Goal: Task Accomplishment & Management: Complete application form

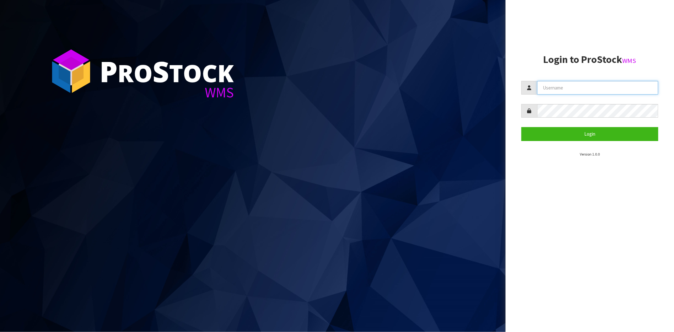
click at [550, 89] on input "text" at bounding box center [597, 88] width 121 height 14
type input "maji@cwl.co.nz"
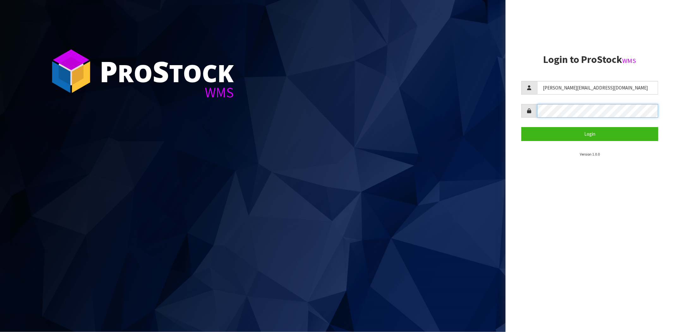
click at [522, 127] on button "Login" at bounding box center [590, 134] width 137 height 14
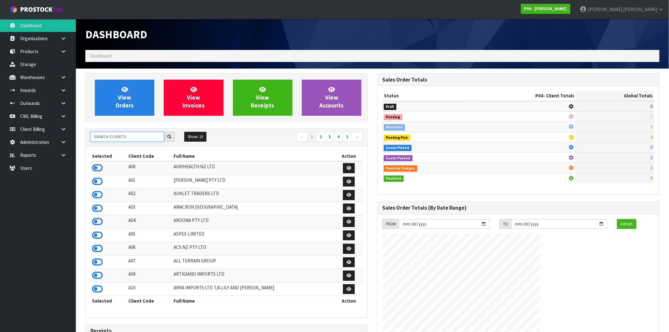
click at [115, 137] on input "text" at bounding box center [127, 137] width 74 height 10
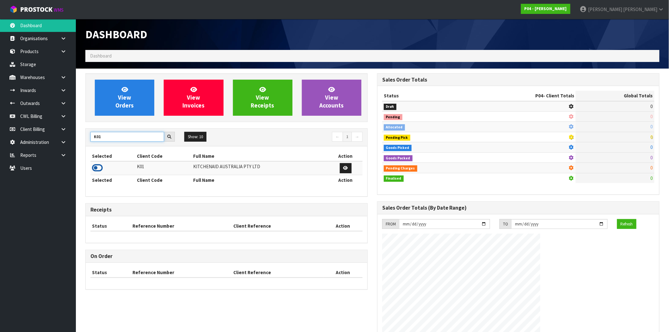
type input "K01"
click at [97, 168] on icon at bounding box center [97, 167] width 11 height 9
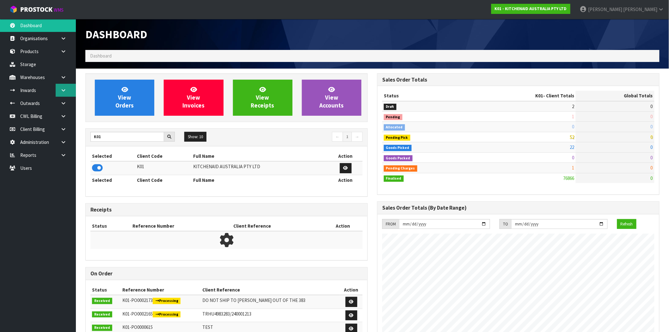
scroll to position [479, 292]
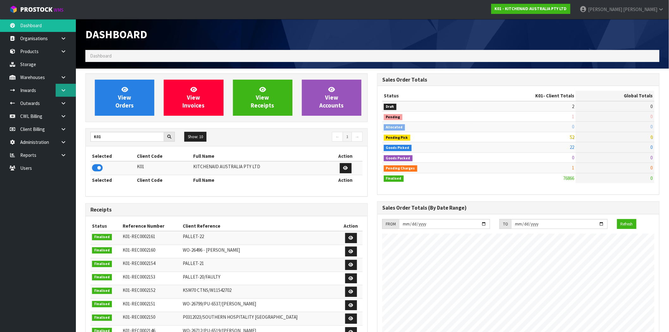
click at [67, 89] on link at bounding box center [66, 90] width 20 height 13
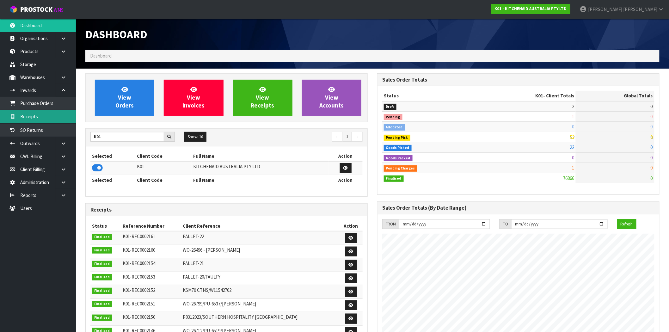
click at [41, 114] on link "Receipts" at bounding box center [38, 116] width 76 height 13
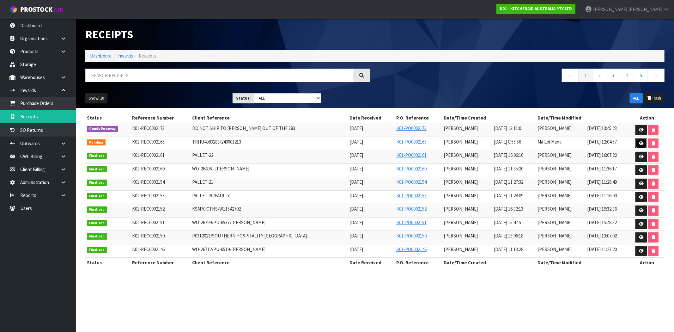
click at [642, 143] on icon at bounding box center [641, 143] width 5 height 4
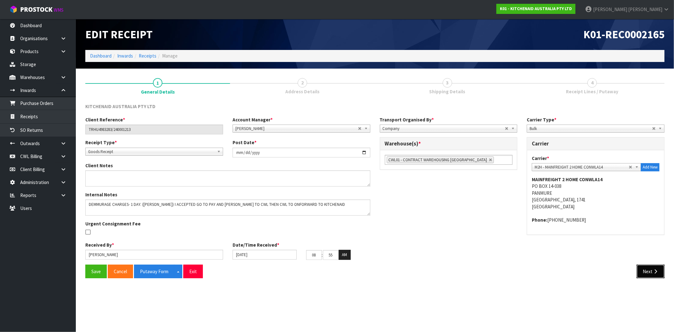
click at [652, 275] on button "Next" at bounding box center [651, 272] width 28 height 14
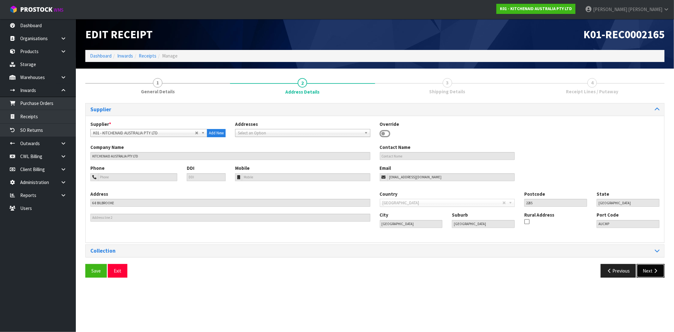
click at [652, 275] on button "Next" at bounding box center [651, 271] width 28 height 14
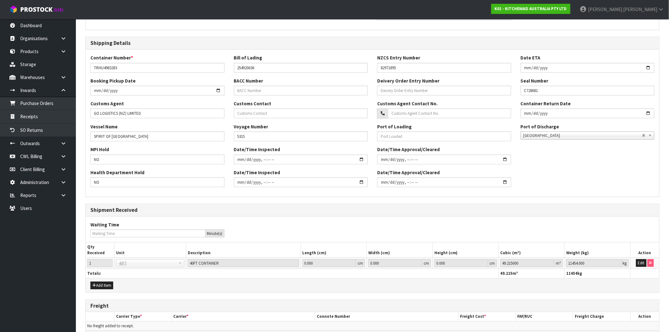
scroll to position [156, 0]
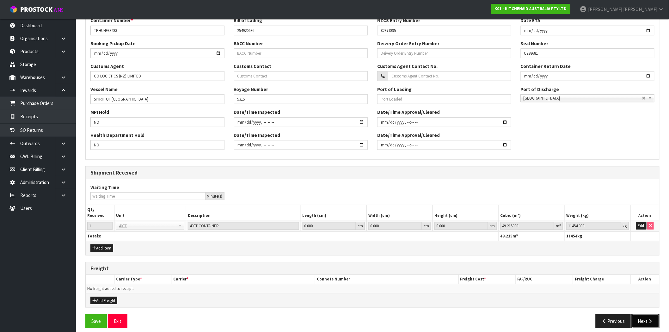
click at [650, 319] on icon "button" at bounding box center [650, 321] width 6 height 5
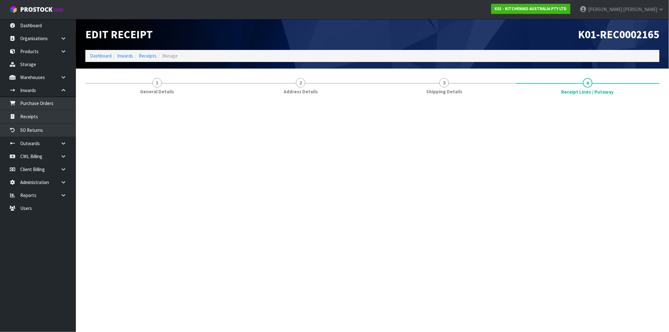
scroll to position [0, 0]
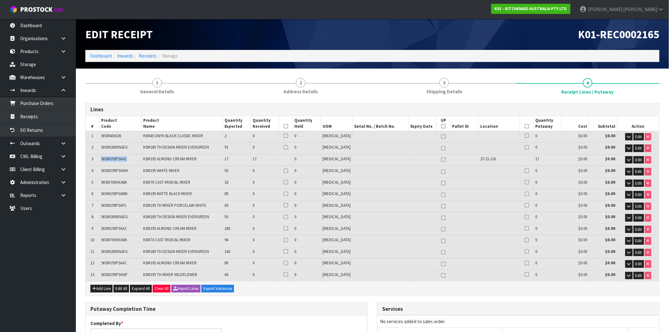
drag, startPoint x: 130, startPoint y: 159, endPoint x: 100, endPoint y: 156, distance: 30.5
click at [100, 156] on td "5KSM195PSAAC" at bounding box center [121, 159] width 42 height 11
copy span "5KSM195PSAAC"
click at [627, 159] on icon "button" at bounding box center [628, 160] width 3 height 4
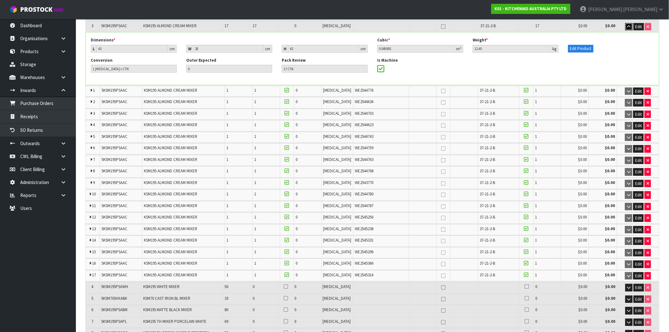
scroll to position [70, 0]
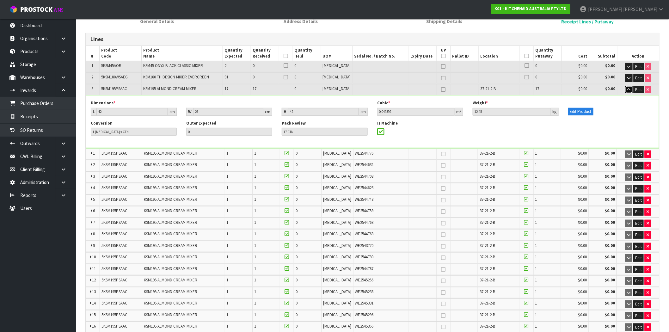
click at [628, 89] on icon "button" at bounding box center [628, 90] width 3 height 4
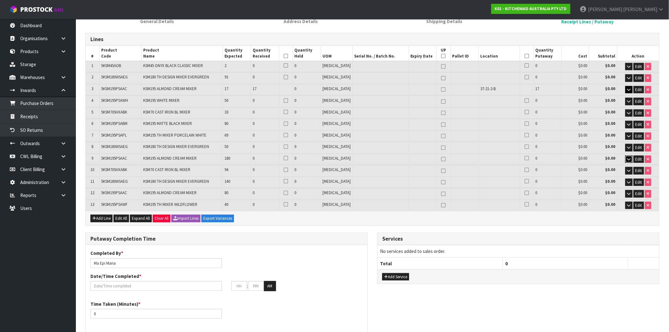
click at [627, 157] on icon "button" at bounding box center [628, 159] width 3 height 4
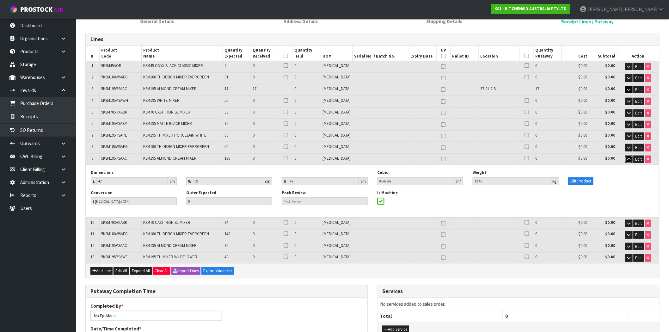
click at [627, 157] on icon "button" at bounding box center [628, 159] width 3 height 4
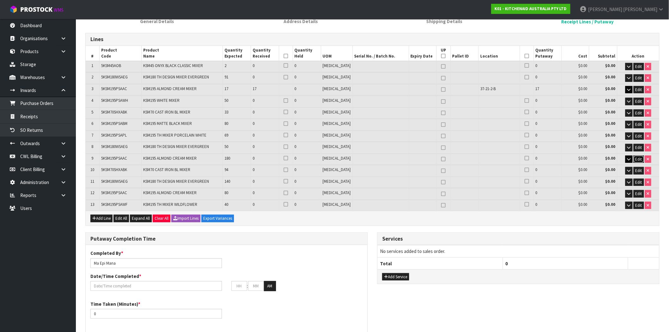
click at [639, 156] on span "Edit" at bounding box center [638, 158] width 7 height 5
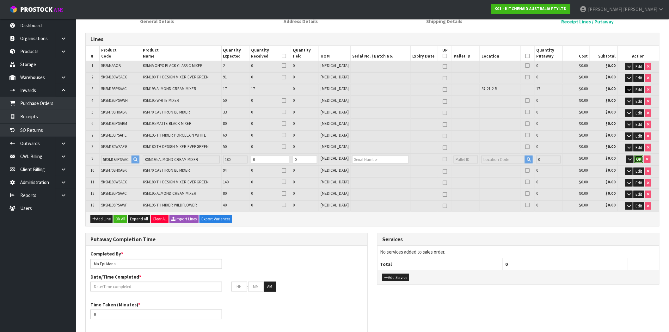
click at [638, 158] on span "OK" at bounding box center [638, 158] width 5 height 5
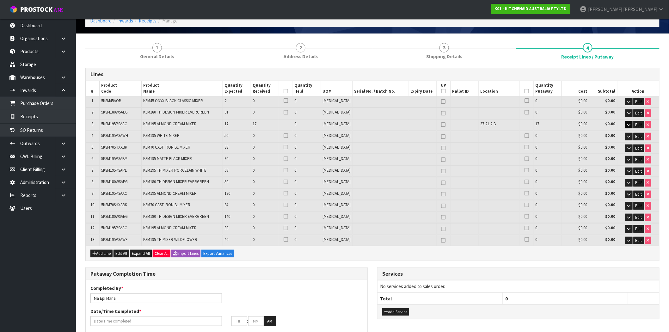
scroll to position [0, 0]
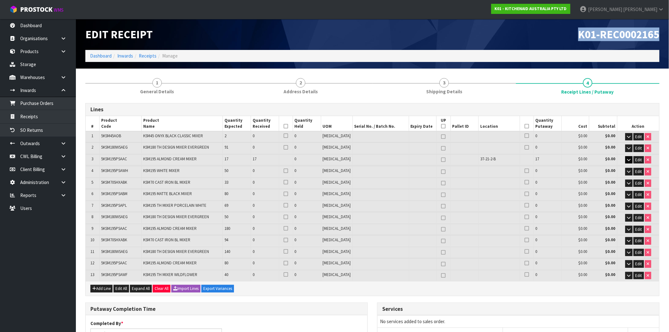
drag, startPoint x: 659, startPoint y: 34, endPoint x: 568, endPoint y: 34, distance: 91.7
click at [568, 34] on div "K01-REC0002165" at bounding box center [518, 34] width 292 height 31
click at [116, 159] on span "5KSM195PSAAC" at bounding box center [114, 158] width 26 height 5
click at [124, 157] on span "5KSM195PSAAC" at bounding box center [114, 158] width 26 height 5
click at [629, 160] on icon "button" at bounding box center [628, 160] width 3 height 4
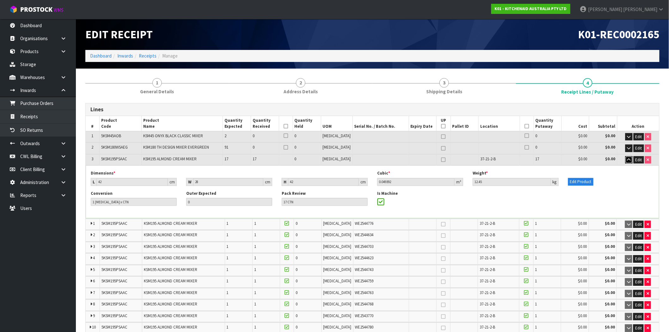
click at [629, 160] on icon "button" at bounding box center [628, 160] width 3 height 4
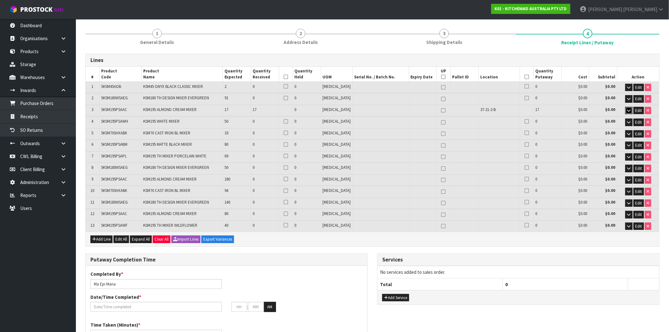
scroll to position [70, 0]
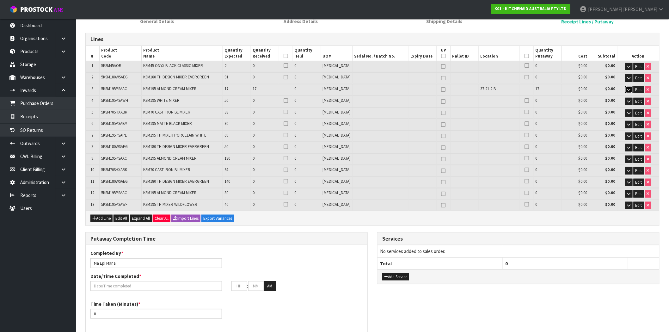
click at [627, 88] on icon "button" at bounding box center [628, 90] width 3 height 4
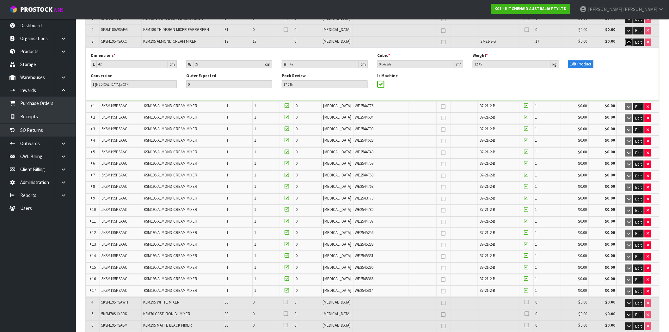
scroll to position [106, 0]
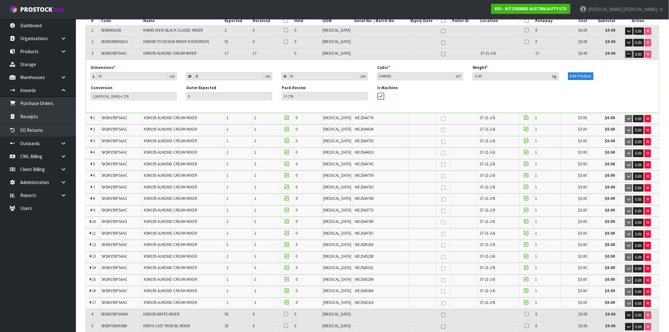
click at [629, 54] on icon "button" at bounding box center [628, 54] width 3 height 4
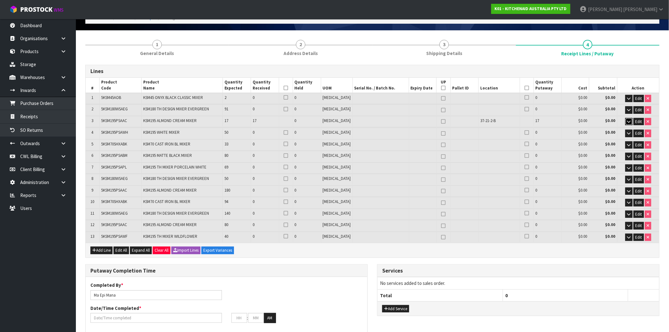
scroll to position [35, 0]
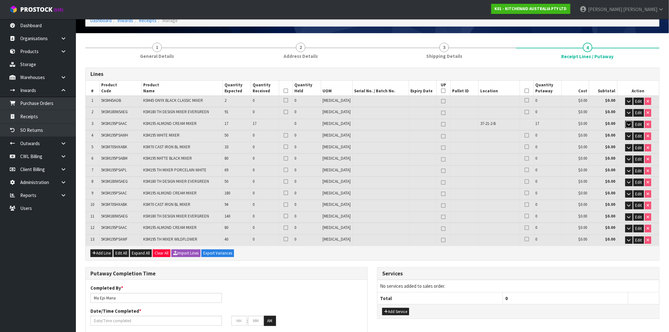
click at [631, 122] on button "button" at bounding box center [628, 125] width 7 height 8
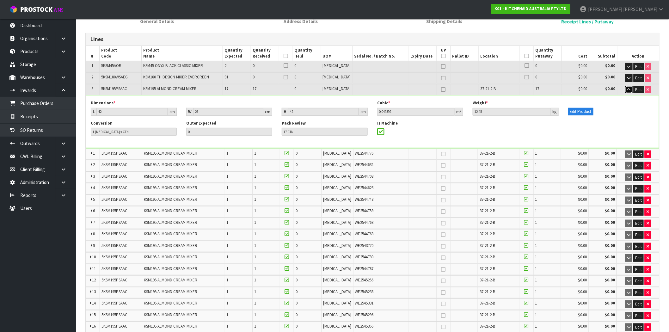
scroll to position [36, 0]
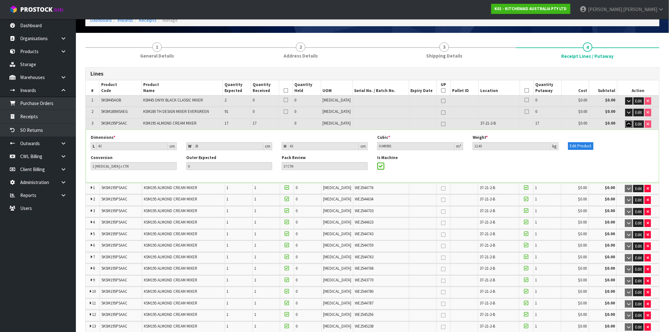
click at [631, 124] on button "button" at bounding box center [628, 124] width 7 height 8
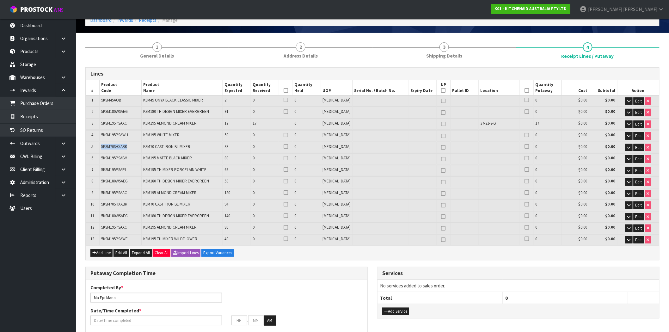
drag, startPoint x: 131, startPoint y: 145, endPoint x: 98, endPoint y: 149, distance: 33.4
click at [98, 149] on tr "5 5KSM70SHXABK KSM70 CAST IRON BL MIXER 33 0 0 PCE 0 $0.00 $0.00 Edit" at bounding box center [372, 147] width 573 height 11
drag, startPoint x: 126, startPoint y: 101, endPoint x: 100, endPoint y: 101, distance: 26.9
click at [100, 101] on td "5KSM45AOB" at bounding box center [121, 100] width 42 height 11
copy span "5KSM45AOB"
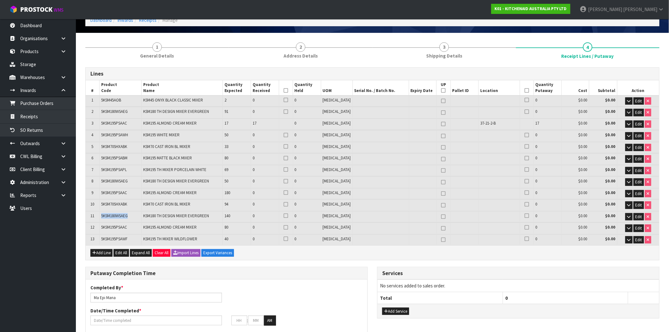
drag, startPoint x: 134, startPoint y: 214, endPoint x: 102, endPoint y: 215, distance: 32.3
click at [102, 215] on td "5KSM180WSAEG" at bounding box center [121, 216] width 42 height 11
copy span "5KSM180WSAEG"
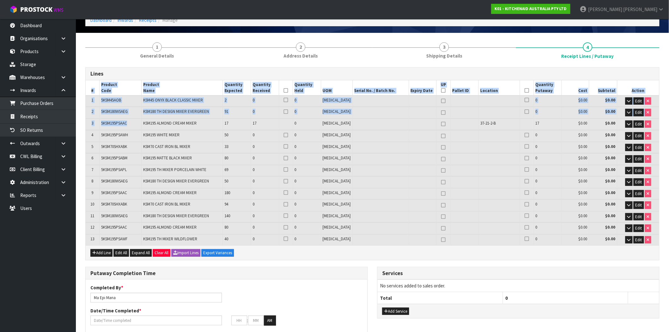
drag, startPoint x: 132, startPoint y: 122, endPoint x: 112, endPoint y: 125, distance: 20.0
click at [85, 122] on div "Lines # Product Code Product Name Quantity Expected Quantity Received Quantity …" at bounding box center [372, 163] width 574 height 193
click at [127, 125] on td "5KSM195PSAAC" at bounding box center [121, 124] width 42 height 11
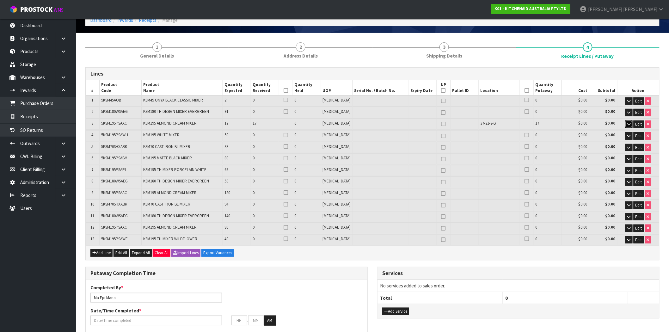
click at [628, 125] on icon "button" at bounding box center [628, 124] width 3 height 4
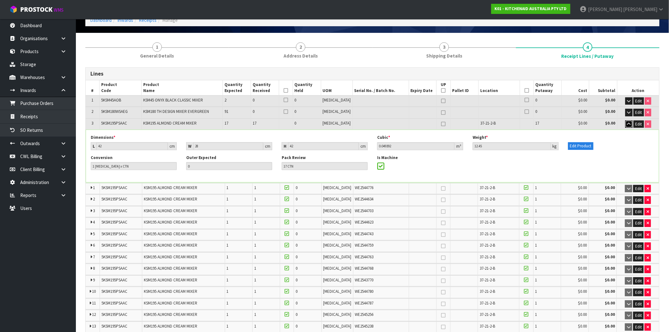
click at [628, 125] on icon "button" at bounding box center [628, 124] width 3 height 4
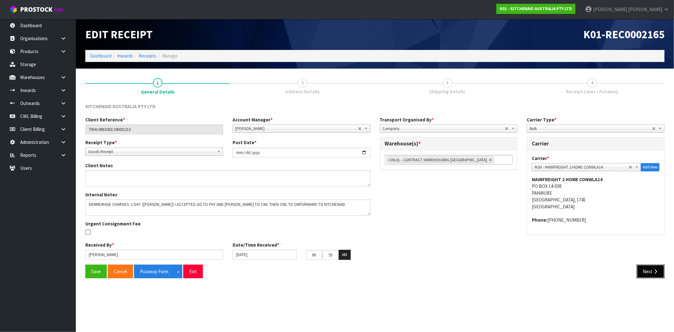
click at [649, 267] on button "Next" at bounding box center [651, 272] width 28 height 14
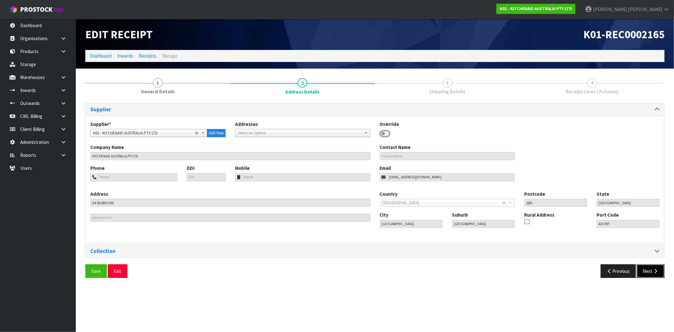
click at [653, 266] on button "Next" at bounding box center [651, 271] width 28 height 14
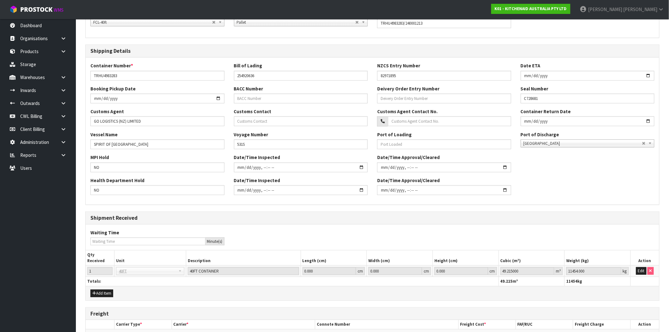
scroll to position [156, 0]
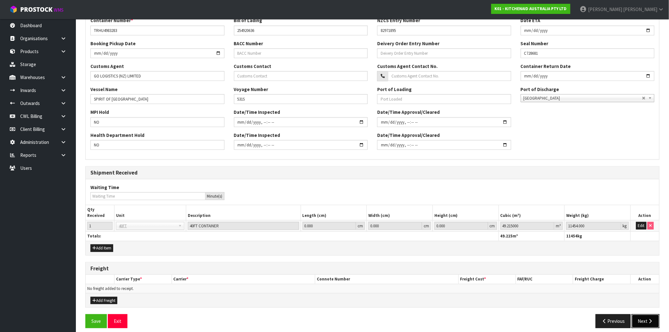
click at [645, 317] on button "Next" at bounding box center [646, 321] width 28 height 14
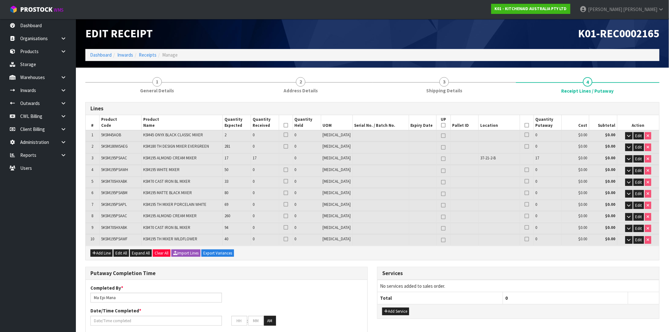
scroll to position [0, 0]
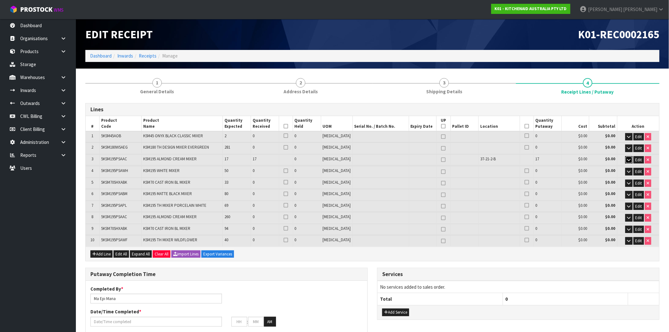
click at [628, 158] on icon "button" at bounding box center [628, 160] width 3 height 4
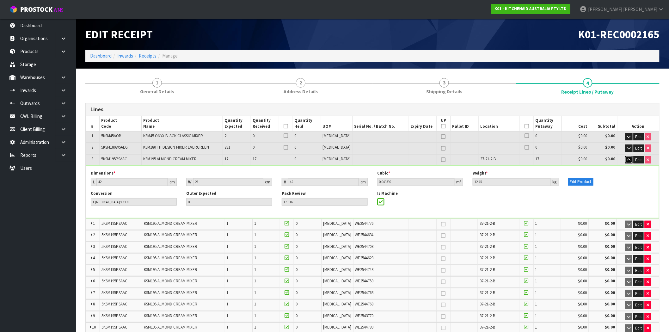
click at [628, 160] on icon "button" at bounding box center [628, 160] width 3 height 4
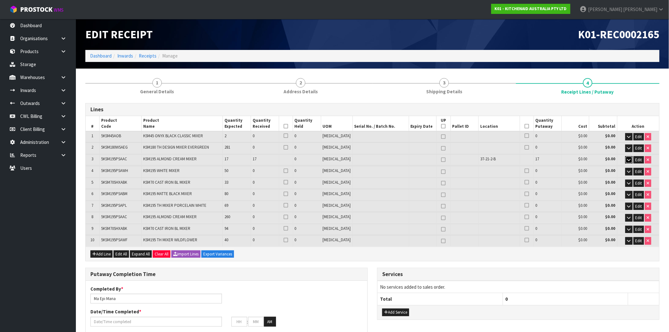
click at [627, 160] on icon "button" at bounding box center [628, 160] width 3 height 4
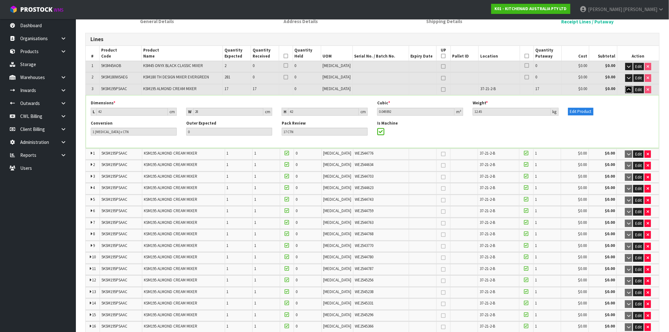
scroll to position [105, 0]
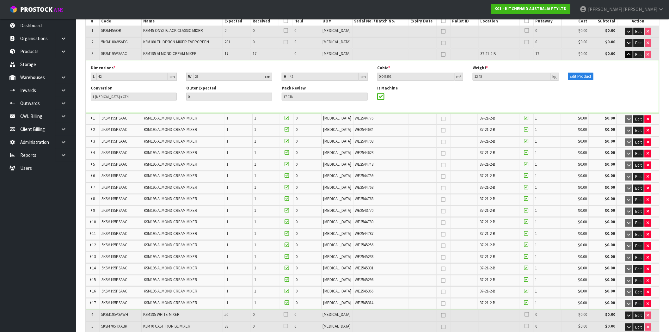
click at [289, 118] on icon at bounding box center [287, 118] width 4 height 0
click at [0, 0] on input "checkbox" at bounding box center [0, 0] width 0 height 0
click at [289, 130] on icon at bounding box center [287, 129] width 4 height 0
click at [0, 0] on input "checkbox" at bounding box center [0, 0] width 0 height 0
click at [289, 141] on icon at bounding box center [287, 141] width 4 height 0
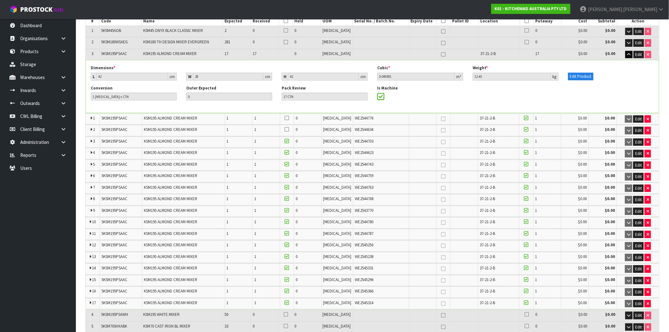
click at [0, 0] on input "checkbox" at bounding box center [0, 0] width 0 height 0
click at [289, 153] on icon at bounding box center [287, 152] width 4 height 0
click at [0, 0] on input "checkbox" at bounding box center [0, 0] width 0 height 0
click at [289, 164] on icon at bounding box center [287, 164] width 4 height 0
click at [0, 0] on input "checkbox" at bounding box center [0, 0] width 0 height 0
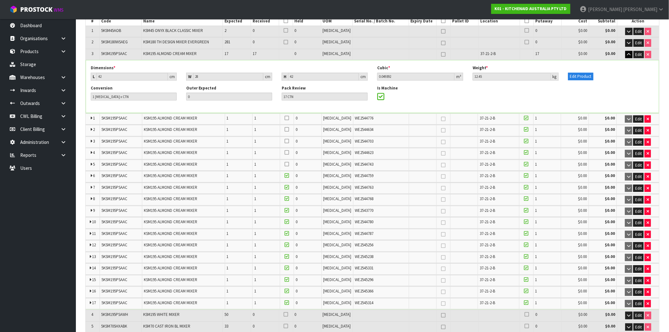
click at [289, 175] on icon at bounding box center [287, 175] width 4 height 0
click at [0, 0] on input "checkbox" at bounding box center [0, 0] width 0 height 0
click at [289, 187] on icon at bounding box center [287, 187] width 4 height 0
click at [0, 0] on input "checkbox" at bounding box center [0, 0] width 0 height 0
click at [289, 187] on icon at bounding box center [287, 187] width 4 height 0
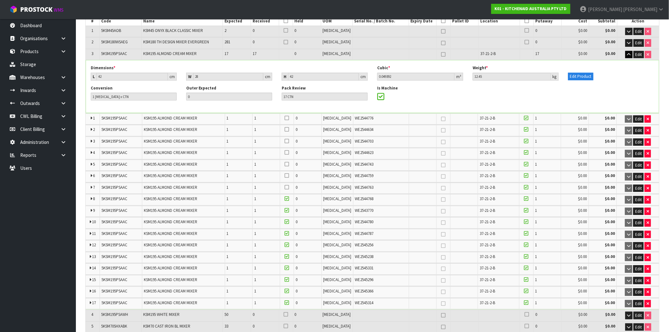
click at [0, 0] on input "checkbox" at bounding box center [0, 0] width 0 height 0
click at [289, 175] on icon at bounding box center [287, 175] width 4 height 0
click at [0, 0] on input "checkbox" at bounding box center [0, 0] width 0 height 0
click at [289, 164] on icon at bounding box center [287, 164] width 4 height 0
click at [0, 0] on input "checkbox" at bounding box center [0, 0] width 0 height 0
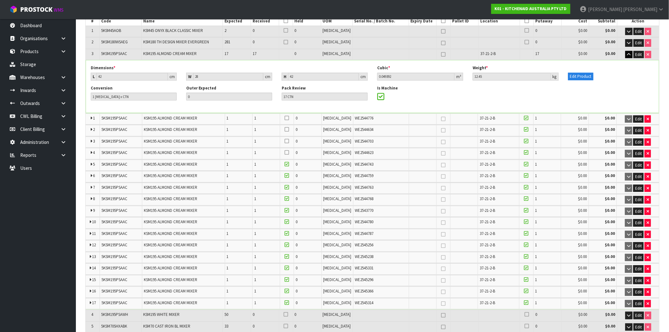
click at [289, 153] on icon at bounding box center [287, 152] width 4 height 0
click at [0, 0] on input "checkbox" at bounding box center [0, 0] width 0 height 0
click at [289, 141] on icon at bounding box center [287, 141] width 4 height 0
click at [0, 0] on input "checkbox" at bounding box center [0, 0] width 0 height 0
click at [289, 130] on icon at bounding box center [287, 129] width 4 height 0
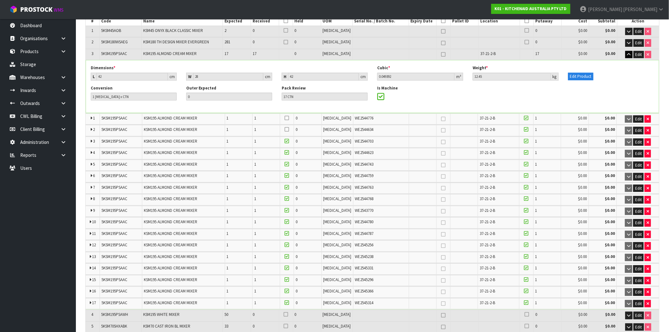
click at [0, 0] on input "checkbox" at bounding box center [0, 0] width 0 height 0
click at [289, 118] on icon at bounding box center [287, 118] width 4 height 0
click at [0, 0] on input "checkbox" at bounding box center [0, 0] width 0 height 0
click at [524, 118] on icon at bounding box center [526, 118] width 4 height 0
click at [0, 0] on input "checkbox" at bounding box center [0, 0] width 0 height 0
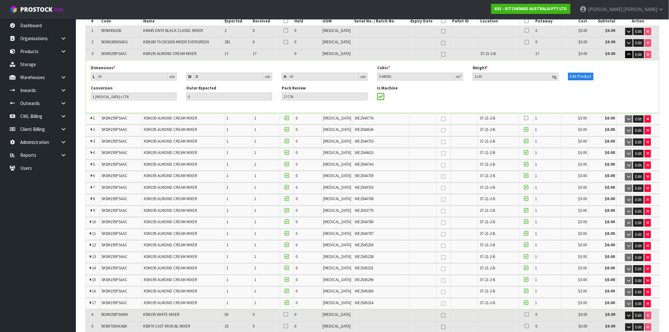
click at [524, 129] on icon at bounding box center [526, 129] width 4 height 0
click at [0, 0] on input "checkbox" at bounding box center [0, 0] width 0 height 0
click at [524, 141] on icon at bounding box center [526, 141] width 4 height 0
click at [0, 0] on input "checkbox" at bounding box center [0, 0] width 0 height 0
click at [524, 153] on icon at bounding box center [526, 152] width 4 height 0
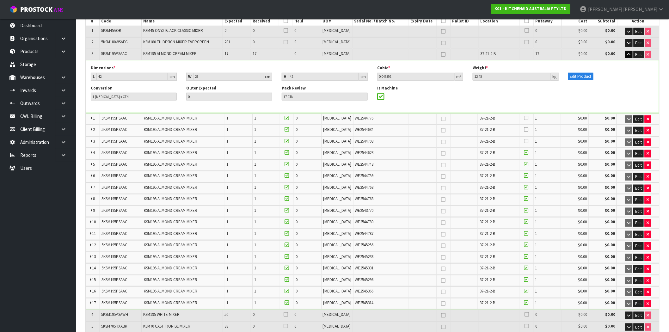
click at [0, 0] on input "checkbox" at bounding box center [0, 0] width 0 height 0
click at [524, 164] on icon at bounding box center [526, 164] width 4 height 0
click at [0, 0] on input "checkbox" at bounding box center [0, 0] width 0 height 0
click at [524, 175] on icon at bounding box center [526, 175] width 4 height 0
click at [0, 0] on input "checkbox" at bounding box center [0, 0] width 0 height 0
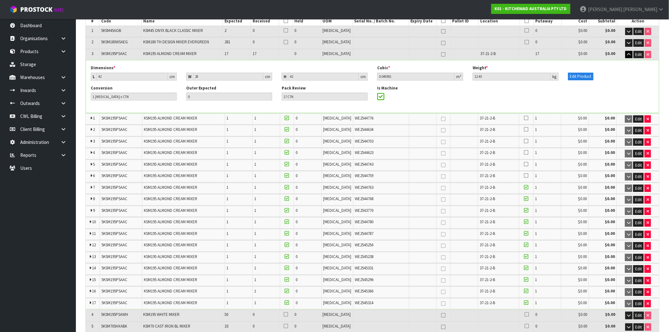
click at [524, 187] on icon at bounding box center [526, 187] width 4 height 0
click at [0, 0] on input "checkbox" at bounding box center [0, 0] width 0 height 0
click at [524, 199] on icon at bounding box center [526, 199] width 4 height 0
click at [0, 0] on input "checkbox" at bounding box center [0, 0] width 0 height 0
click at [524, 210] on icon at bounding box center [526, 210] width 4 height 0
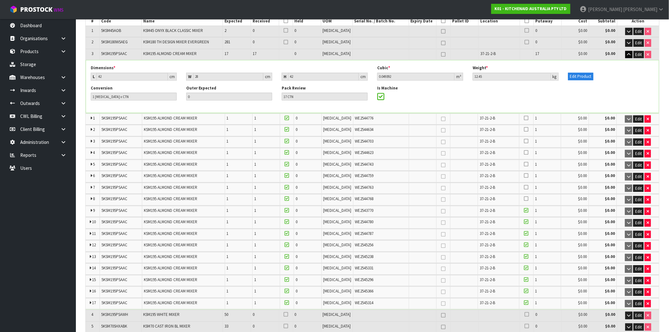
click at [0, 0] on input "checkbox" at bounding box center [0, 0] width 0 height 0
click at [524, 222] on icon at bounding box center [526, 222] width 4 height 0
click at [0, 0] on input "checkbox" at bounding box center [0, 0] width 0 height 0
click at [524, 233] on icon at bounding box center [526, 233] width 4 height 0
click at [0, 0] on input "checkbox" at bounding box center [0, 0] width 0 height 0
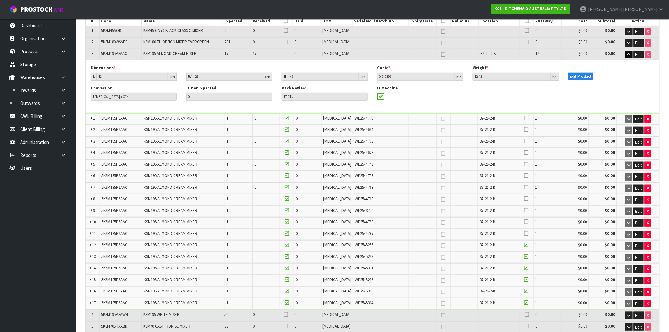
click at [524, 245] on icon at bounding box center [526, 245] width 4 height 0
click at [0, 0] on input "checkbox" at bounding box center [0, 0] width 0 height 0
click at [524, 256] on icon at bounding box center [526, 256] width 4 height 0
click at [0, 0] on input "checkbox" at bounding box center [0, 0] width 0 height 0
click at [524, 268] on icon at bounding box center [526, 268] width 4 height 0
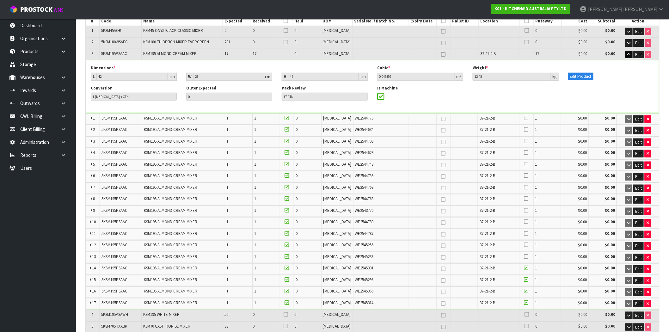
click at [0, 0] on input "checkbox" at bounding box center [0, 0] width 0 height 0
click at [524, 279] on icon at bounding box center [526, 279] width 4 height 0
click at [0, 0] on input "checkbox" at bounding box center [0, 0] width 0 height 0
click at [524, 291] on icon at bounding box center [526, 291] width 4 height 0
click at [0, 0] on input "checkbox" at bounding box center [0, 0] width 0 height 0
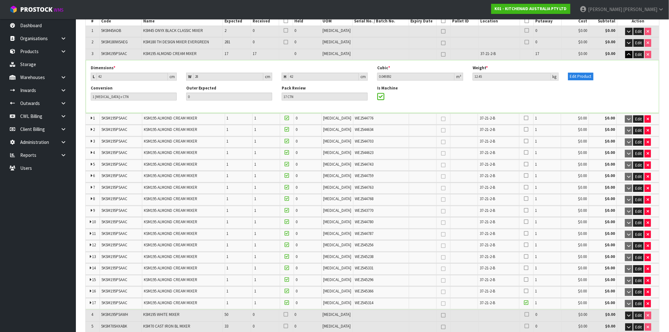
click at [523, 298] on td at bounding box center [526, 303] width 14 height 11
click at [524, 303] on icon at bounding box center [526, 303] width 4 height 0
click at [0, 0] on input "checkbox" at bounding box center [0, 0] width 0 height 0
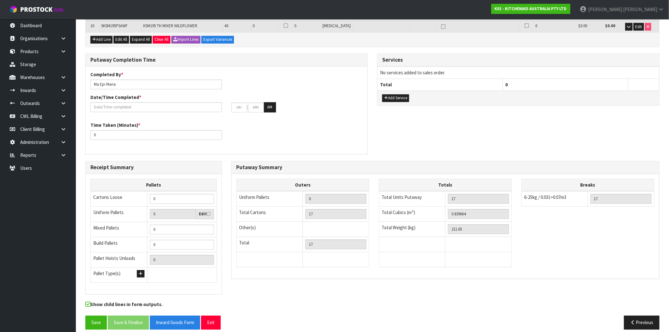
scroll to position [466, 0]
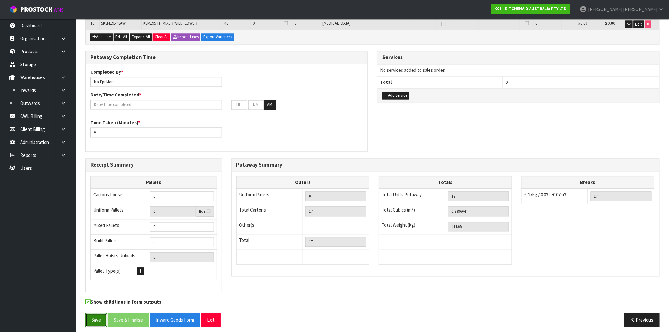
click at [96, 318] on button "Save" at bounding box center [95, 320] width 21 height 14
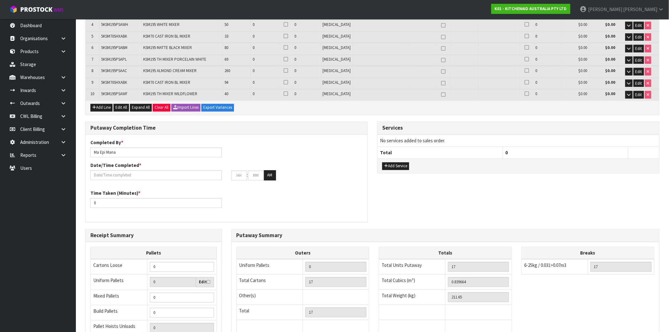
scroll to position [0, 0]
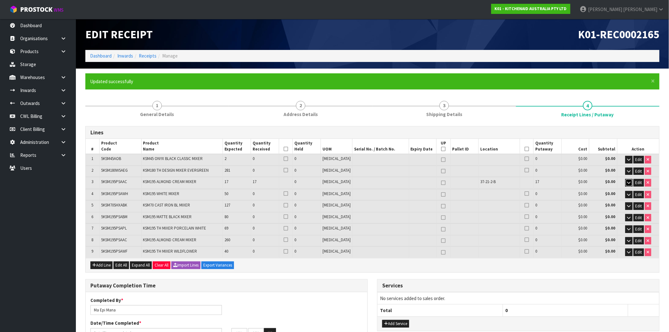
click at [627, 184] on icon "button" at bounding box center [628, 183] width 3 height 4
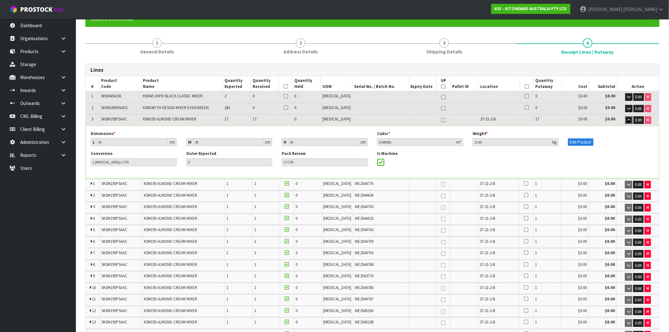
scroll to position [105, 0]
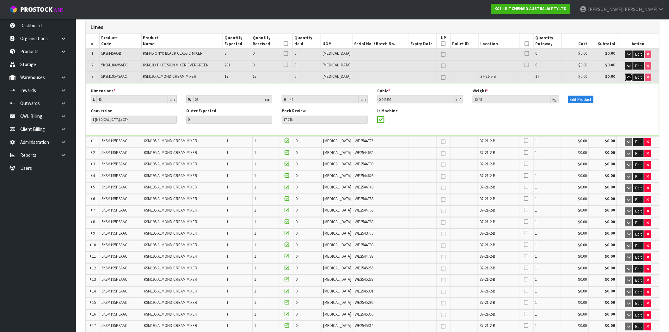
click at [629, 77] on icon "button" at bounding box center [628, 77] width 3 height 4
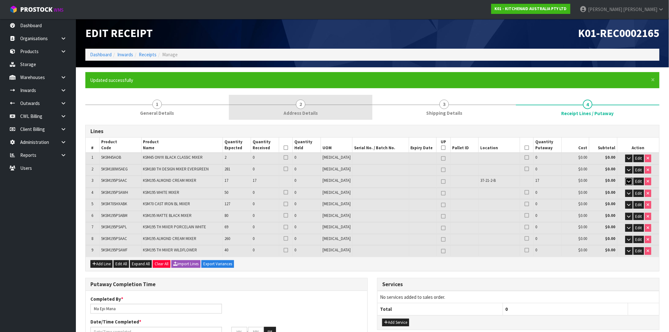
scroll to position [0, 0]
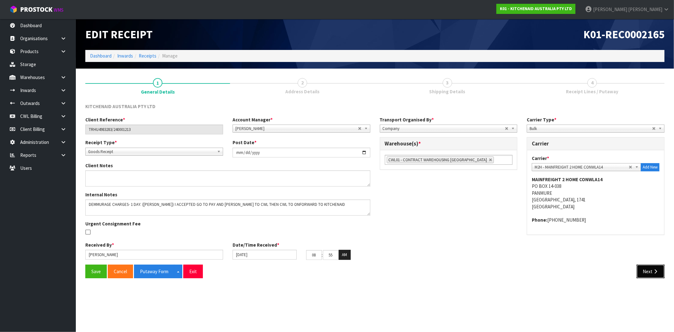
click at [644, 273] on button "Next" at bounding box center [651, 272] width 28 height 14
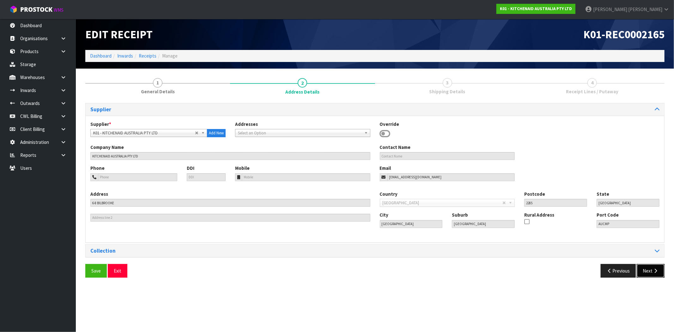
click at [644, 273] on button "Next" at bounding box center [651, 271] width 28 height 14
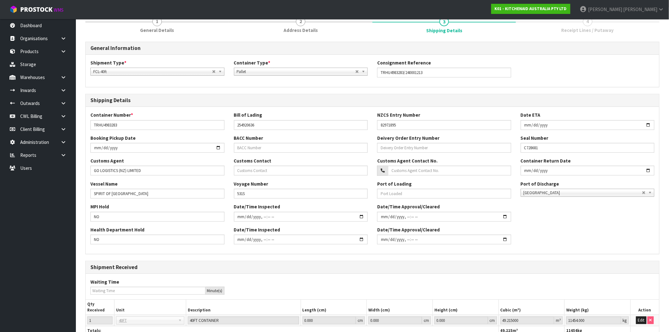
scroll to position [156, 0]
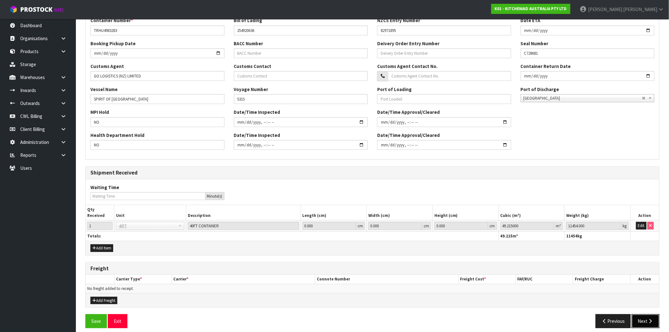
click at [639, 317] on button "Next" at bounding box center [646, 321] width 28 height 14
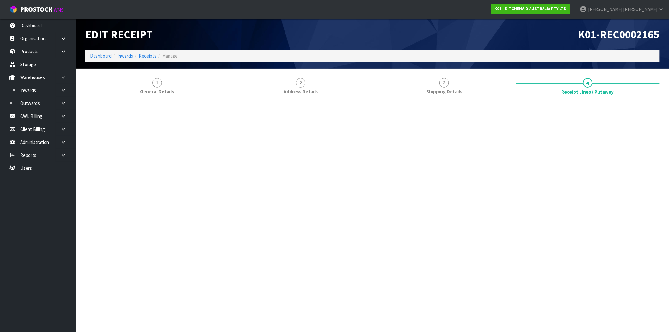
scroll to position [0, 0]
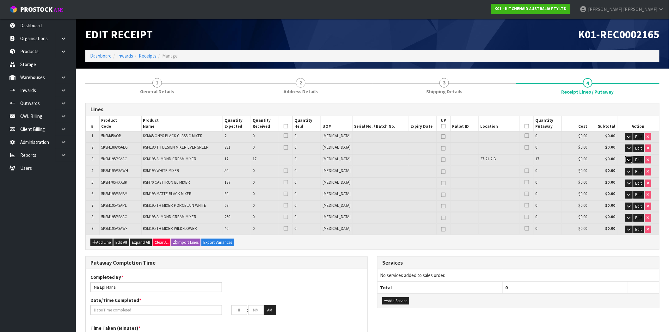
click at [625, 158] on button "button" at bounding box center [628, 160] width 7 height 8
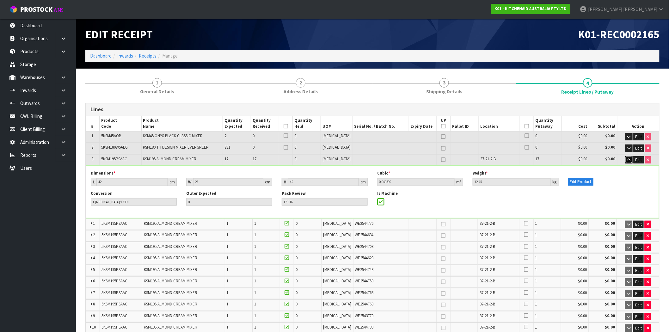
click at [625, 158] on button "button" at bounding box center [628, 160] width 7 height 8
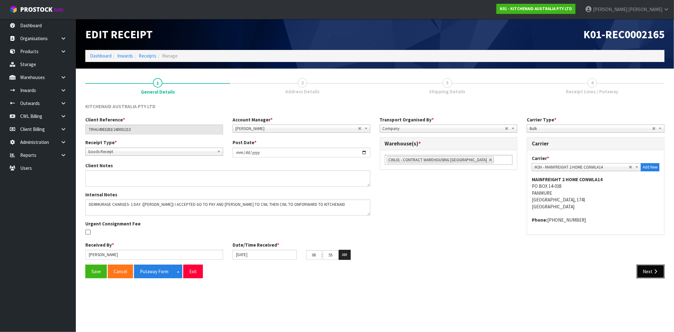
click at [661, 272] on button "Next" at bounding box center [651, 272] width 28 height 14
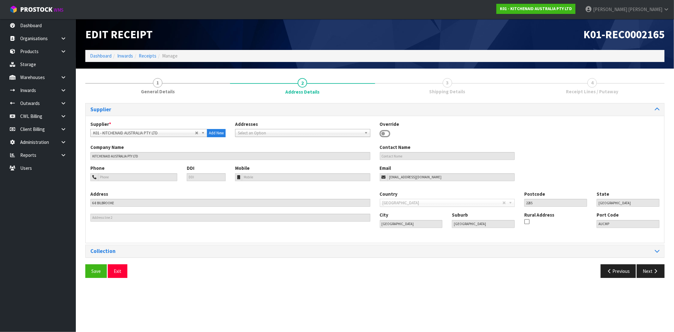
click at [649, 242] on div "Supplier * A00 - AGRIHEALTH NZ LTD A01 - [PERSON_NAME] PTY LTD A02 - AUKLET TRA…" at bounding box center [375, 179] width 579 height 127
click at [647, 273] on button "Next" at bounding box center [651, 271] width 28 height 14
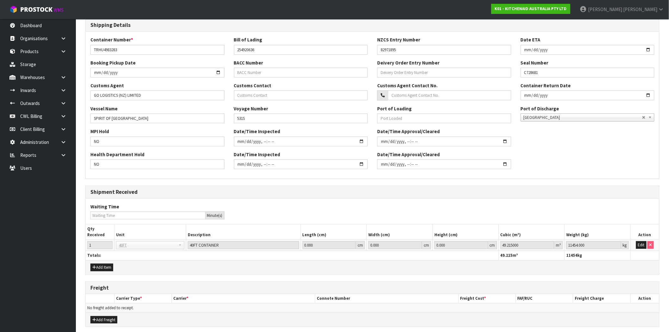
scroll to position [156, 0]
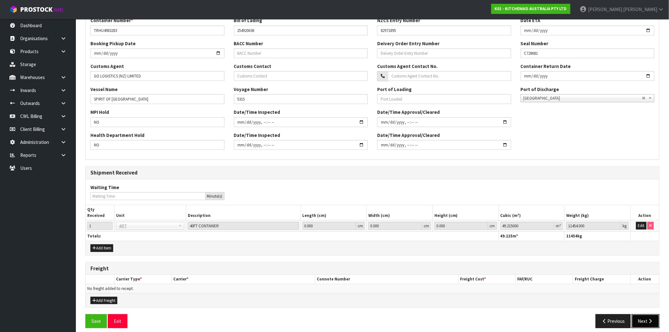
click at [655, 316] on button "Next" at bounding box center [646, 321] width 28 height 14
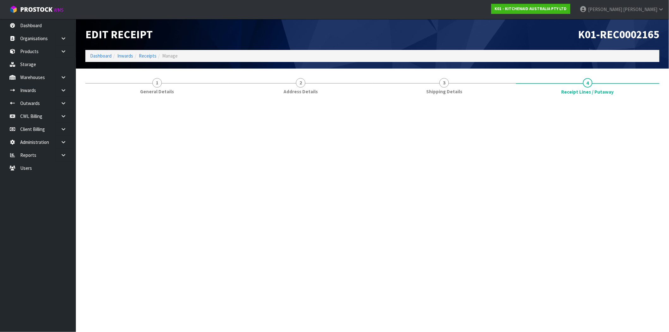
scroll to position [0, 0]
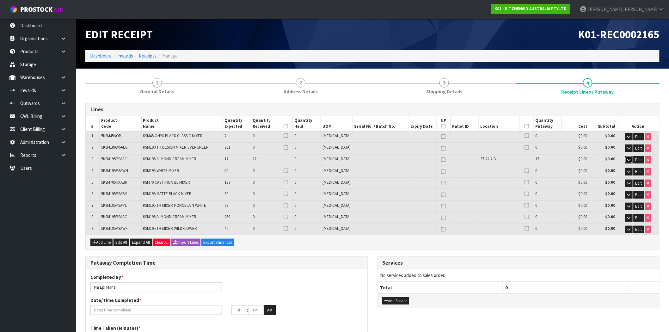
click at [627, 158] on icon "button" at bounding box center [628, 160] width 3 height 4
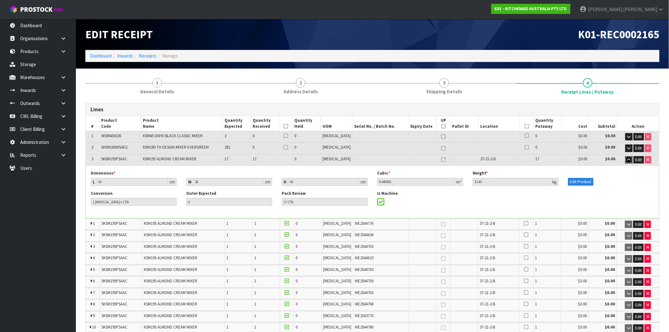
click at [627, 158] on icon "button" at bounding box center [628, 160] width 3 height 4
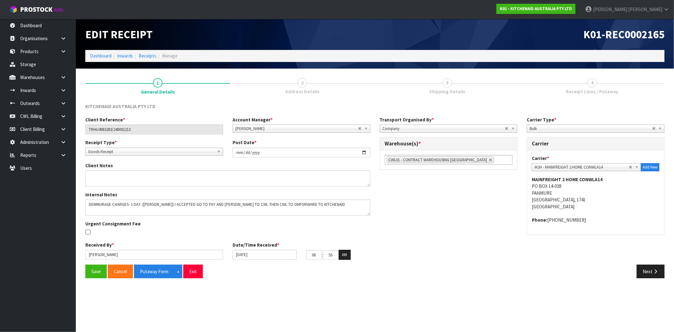
click at [672, 274] on section "1 General Details 2 Address Details 3 Shipping Details 4 Receipt Lines / Putawa…" at bounding box center [375, 178] width 598 height 219
click at [658, 274] on button "Next" at bounding box center [651, 272] width 28 height 14
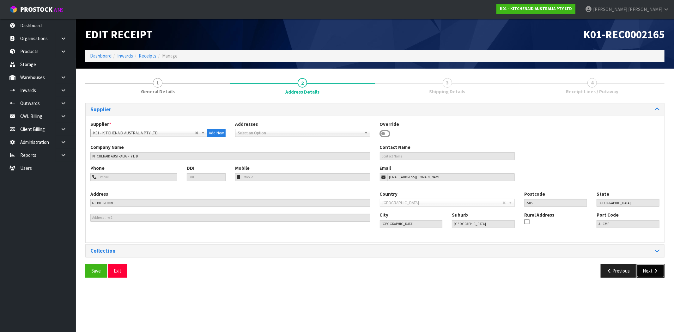
click at [655, 269] on icon "button" at bounding box center [656, 270] width 6 height 5
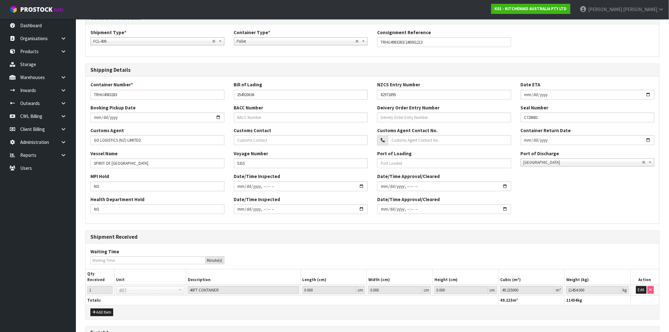
scroll to position [156, 0]
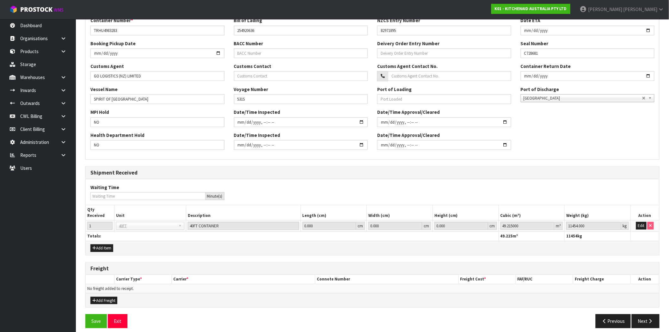
click at [642, 300] on div "Add Freight" at bounding box center [372, 300] width 573 height 14
click at [644, 314] on button "Next" at bounding box center [646, 321] width 28 height 14
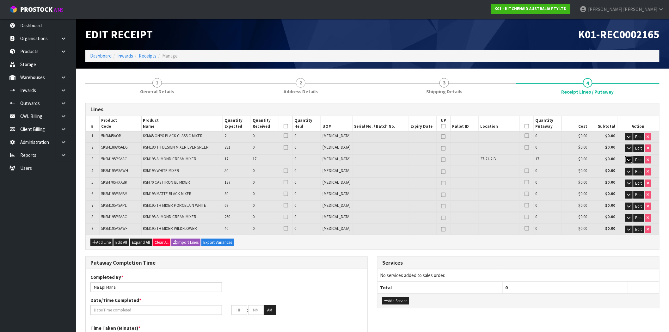
click at [630, 159] on icon "button" at bounding box center [628, 160] width 3 height 4
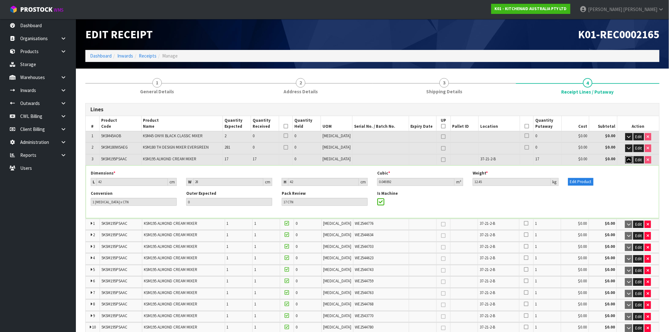
click at [629, 159] on icon "button" at bounding box center [628, 160] width 3 height 4
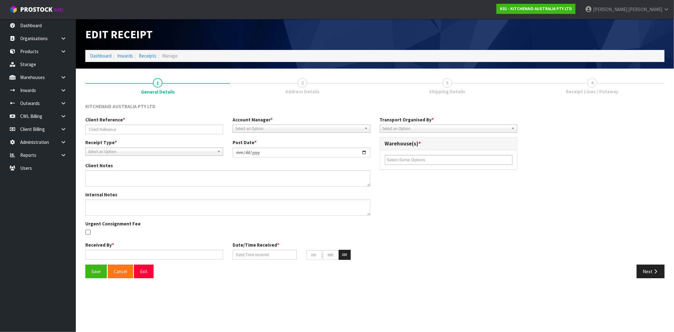
type input "TRHU4983283/240001213"
type input "[DATE]"
type textarea "DEMMURAGE CHARGES- 1 DAY. ([PERSON_NAME]) I ACCEPTED GO TO PAY AND [PERSON_NAME…"
type input "[PERSON_NAME]"
type input "[DATE]"
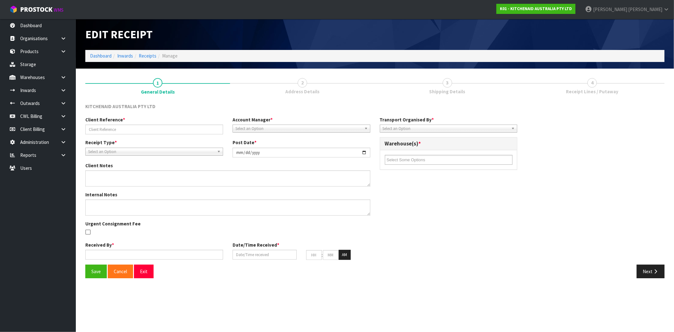
type input "08"
type input "55"
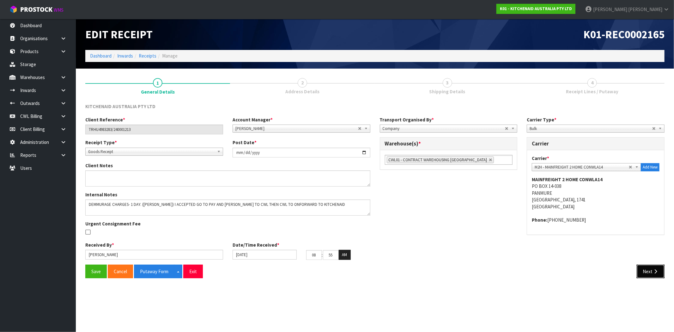
click at [657, 271] on icon "button" at bounding box center [656, 271] width 6 height 5
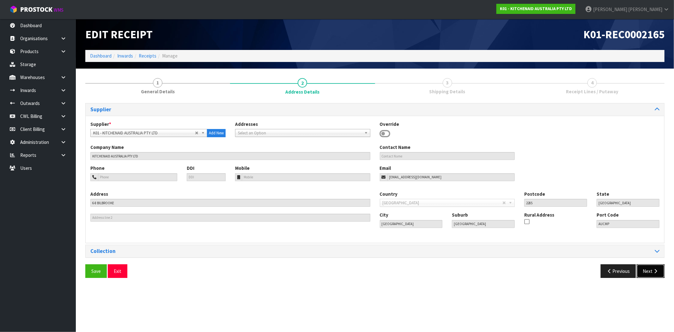
click at [656, 271] on icon "button" at bounding box center [656, 271] width 6 height 5
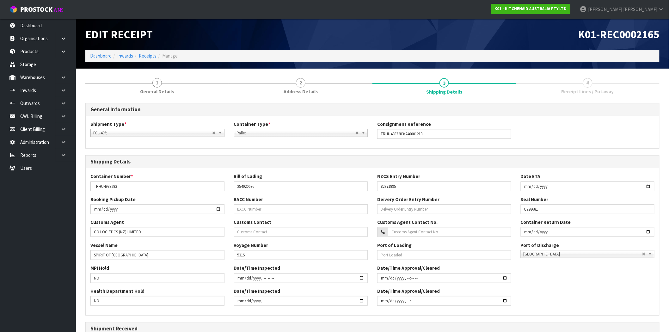
scroll to position [156, 0]
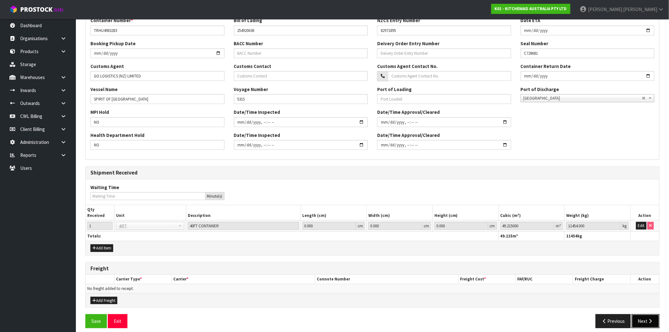
click at [658, 321] on button "Next" at bounding box center [646, 321] width 28 height 14
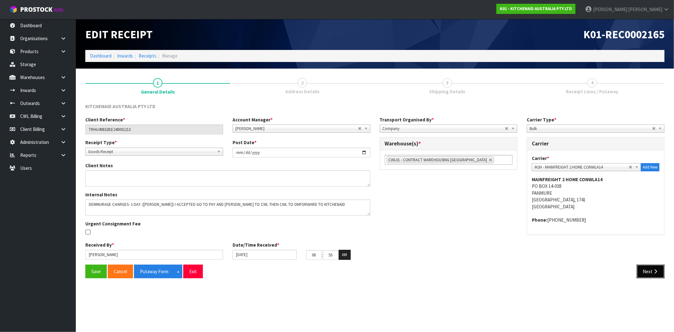
click at [653, 271] on icon "button" at bounding box center [656, 271] width 6 height 5
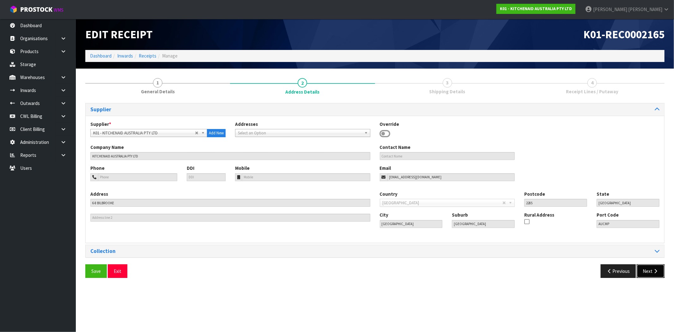
click at [653, 272] on icon "button" at bounding box center [656, 271] width 6 height 5
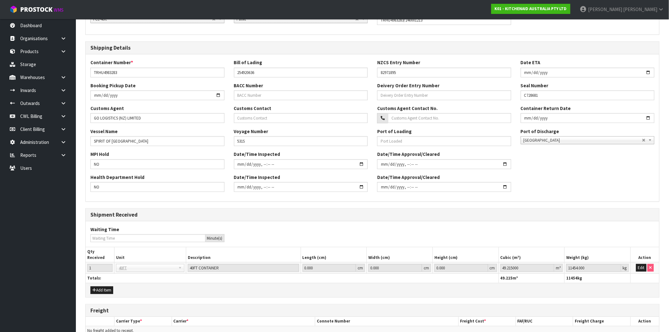
scroll to position [156, 0]
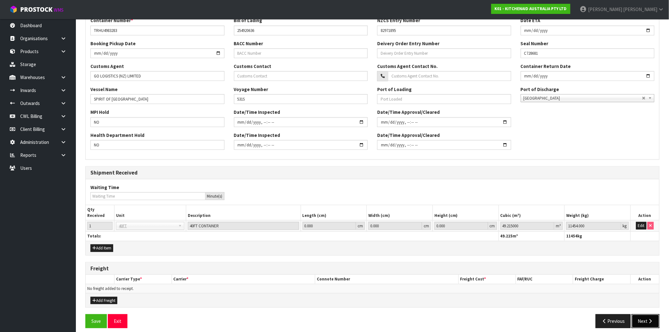
click at [649, 319] on icon "button" at bounding box center [650, 321] width 6 height 5
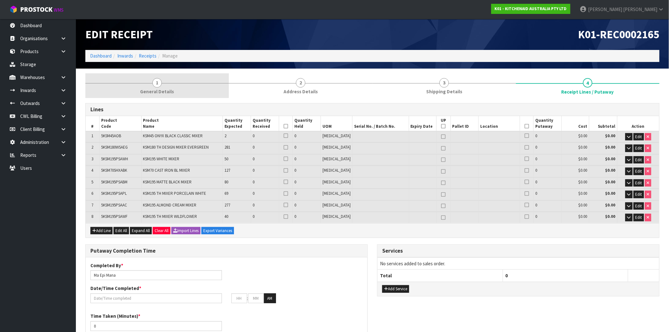
click at [186, 90] on link "1 General Details" at bounding box center [157, 85] width 144 height 25
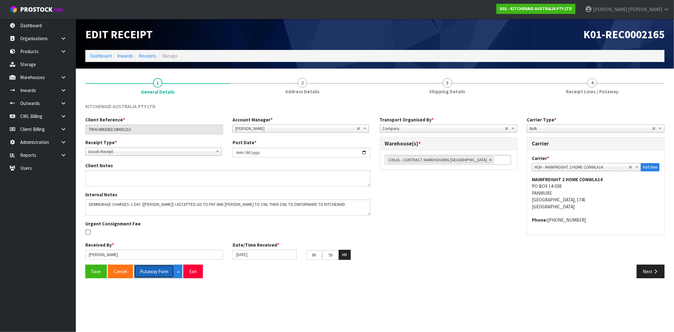
click at [165, 273] on button "Putaway Form" at bounding box center [154, 272] width 40 height 14
click at [195, 271] on button "Exit" at bounding box center [193, 272] width 20 height 14
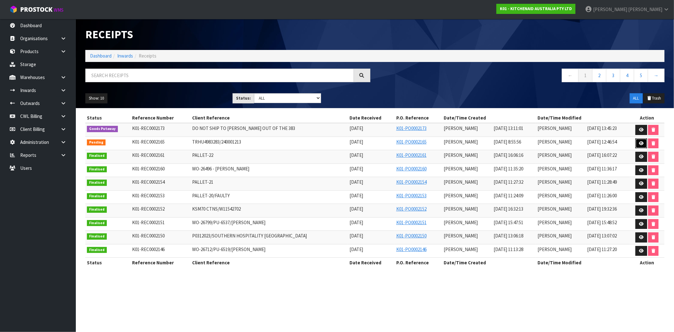
click at [640, 144] on icon at bounding box center [641, 143] width 5 height 4
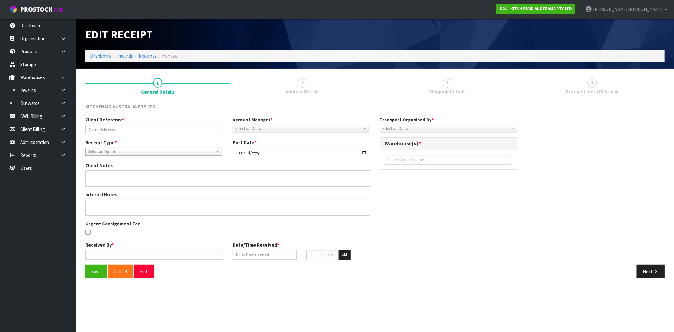
type input "TRHU4983283/240001213"
type input "[DATE]"
type textarea "DEMMURAGE CHARGES- 1 DAY. ([PERSON_NAME]) I ACCEPTED GO TO PAY AND [PERSON_NAME…"
type input "[PERSON_NAME]"
type input "[DATE]"
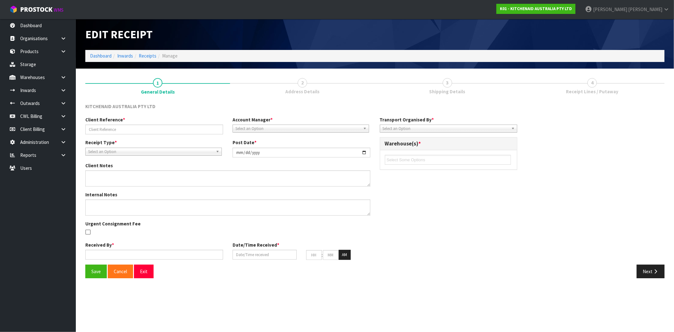
type input "08"
type input "55"
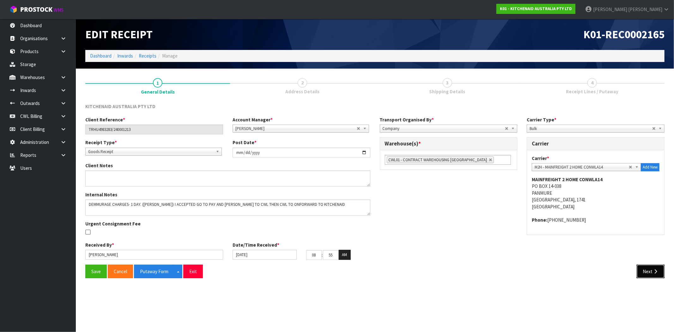
click at [651, 274] on button "Next" at bounding box center [651, 272] width 28 height 14
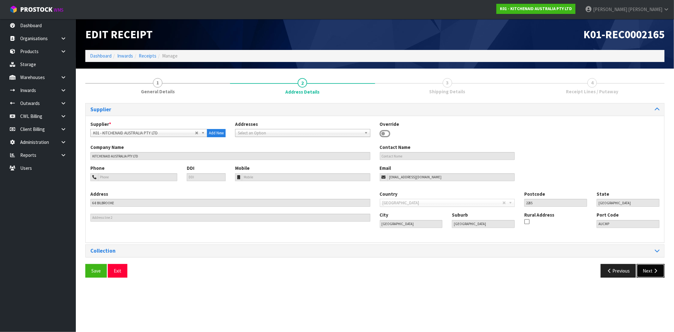
click at [652, 274] on button "Next" at bounding box center [651, 271] width 28 height 14
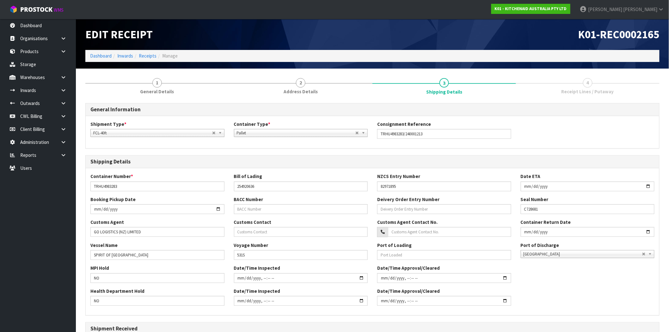
scroll to position [156, 0]
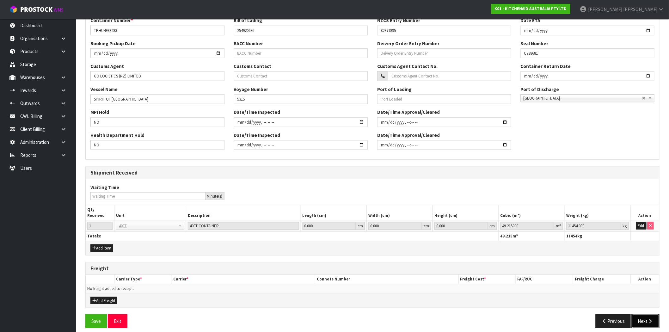
click at [636, 315] on button "Next" at bounding box center [646, 321] width 28 height 14
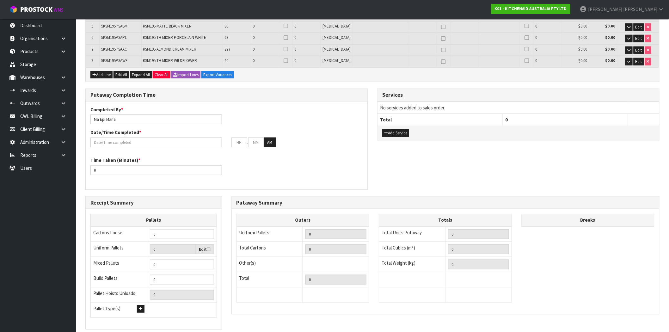
scroll to position [0, 0]
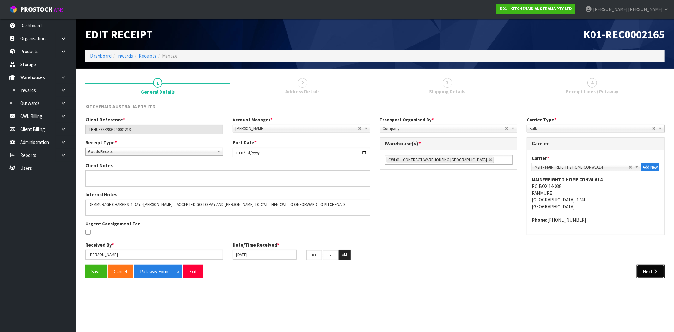
click at [650, 273] on button "Next" at bounding box center [651, 272] width 28 height 14
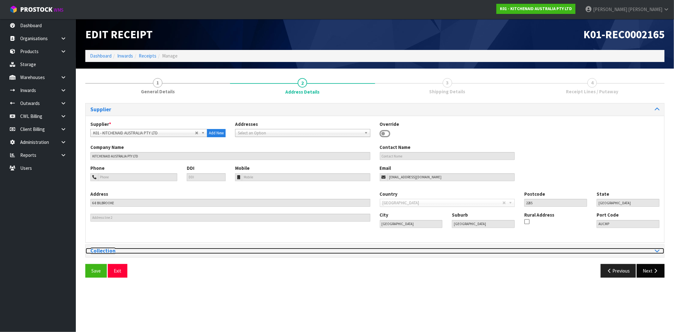
click at [648, 251] on div at bounding box center [520, 251] width 280 height 6
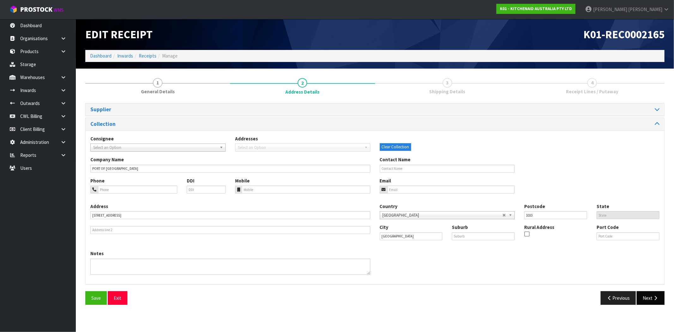
click at [650, 203] on div "Phone DDI Mobile Email" at bounding box center [375, 190] width 579 height 26
click at [647, 299] on button "Next" at bounding box center [651, 298] width 28 height 14
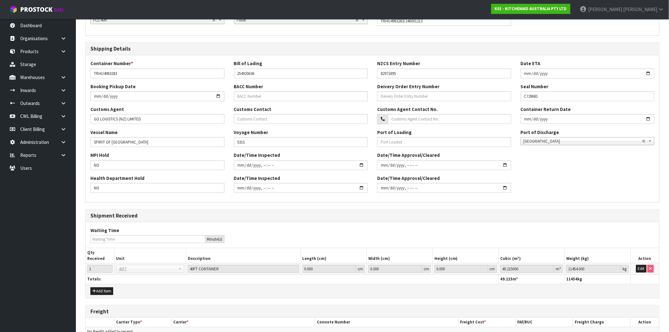
scroll to position [156, 0]
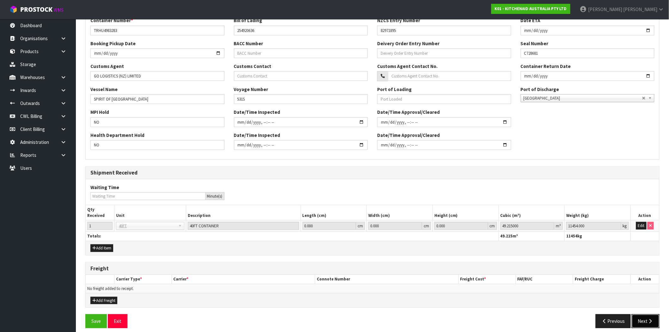
click at [645, 314] on button "Next" at bounding box center [646, 321] width 28 height 14
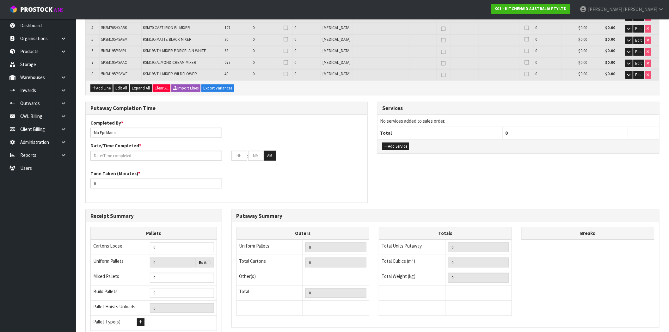
scroll to position [196, 0]
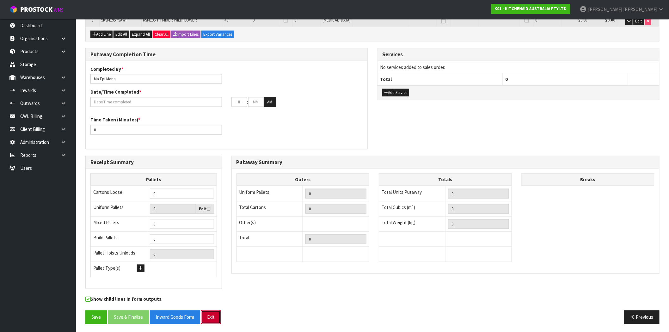
click at [214, 317] on button "Exit" at bounding box center [211, 317] width 20 height 14
